Goal: Find specific page/section: Find specific page/section

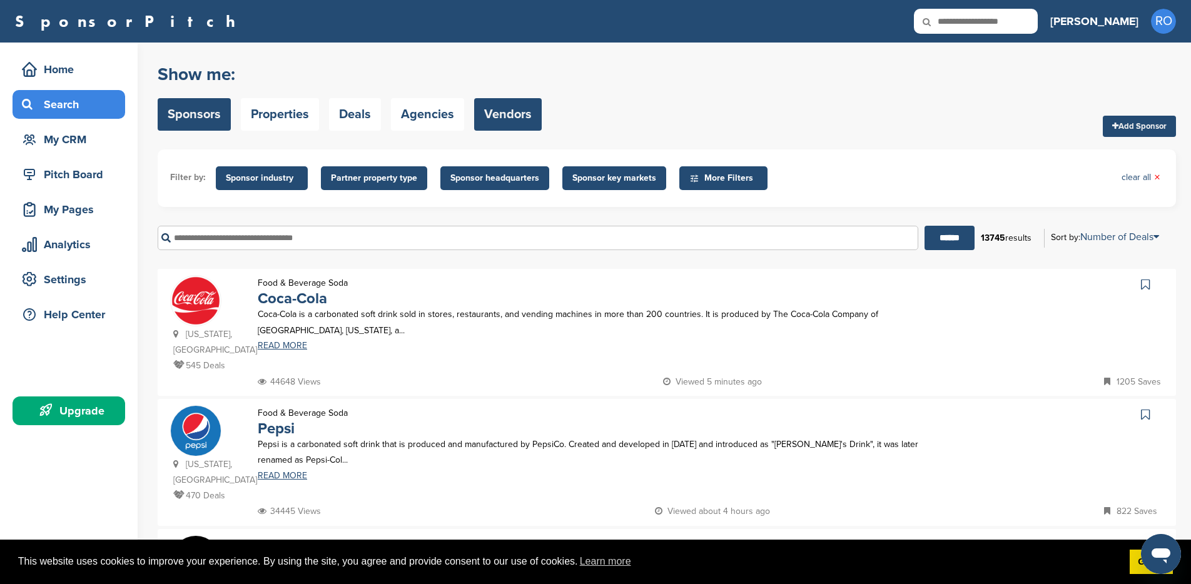
click at [520, 118] on link "Vendors" at bounding box center [508, 114] width 68 height 33
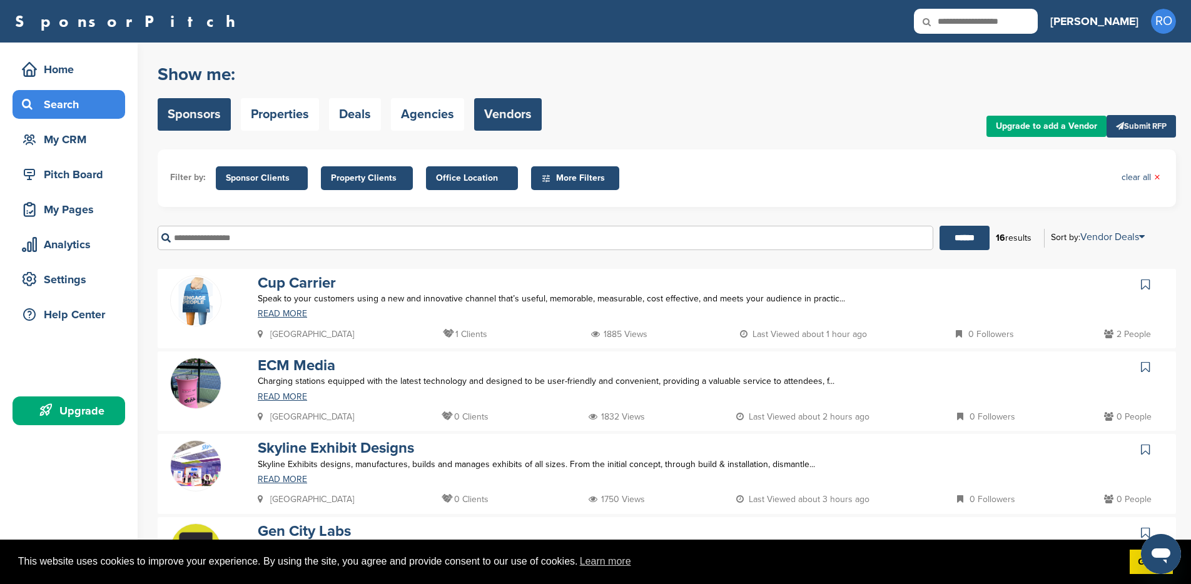
click at [204, 117] on link "Sponsors" at bounding box center [194, 114] width 73 height 33
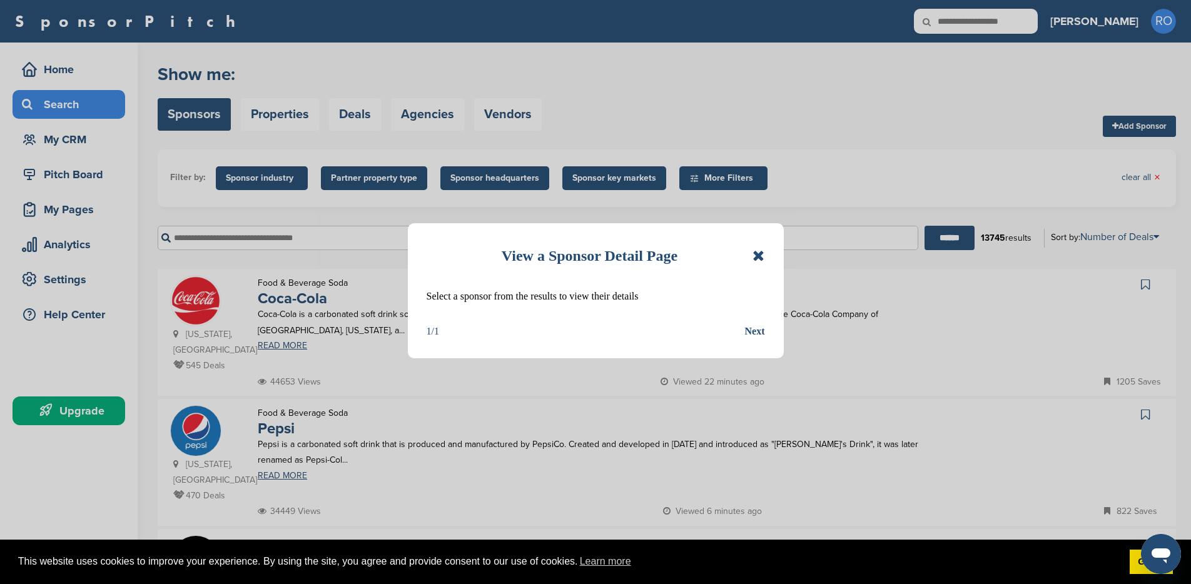
click at [759, 256] on icon at bounding box center [758, 255] width 12 height 15
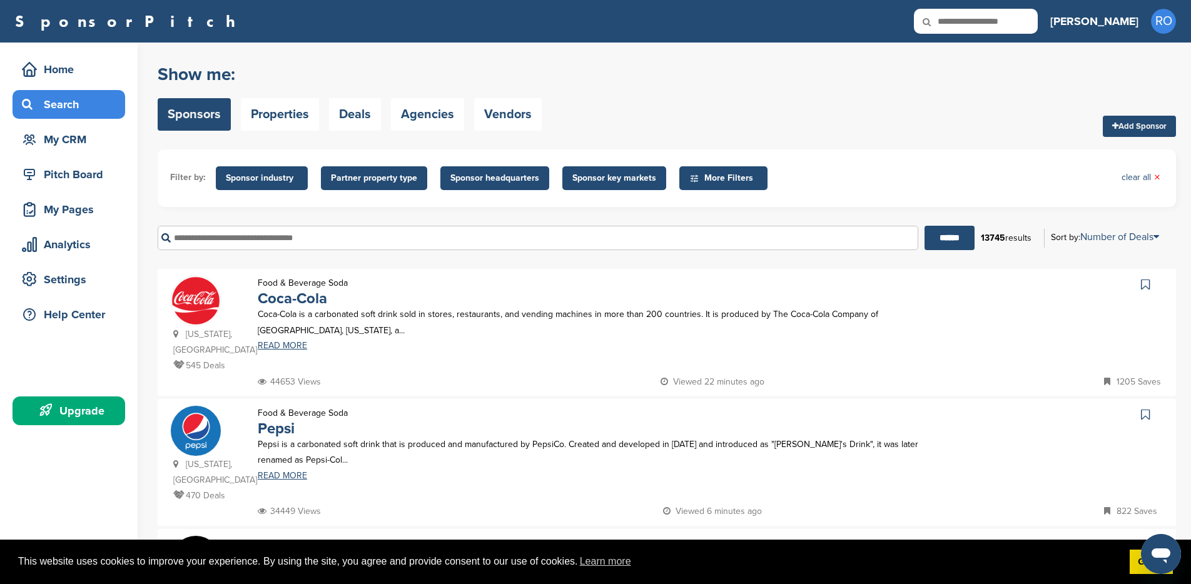
click at [438, 245] on input "text" at bounding box center [538, 238] width 761 height 24
